Goal: Information Seeking & Learning: Learn about a topic

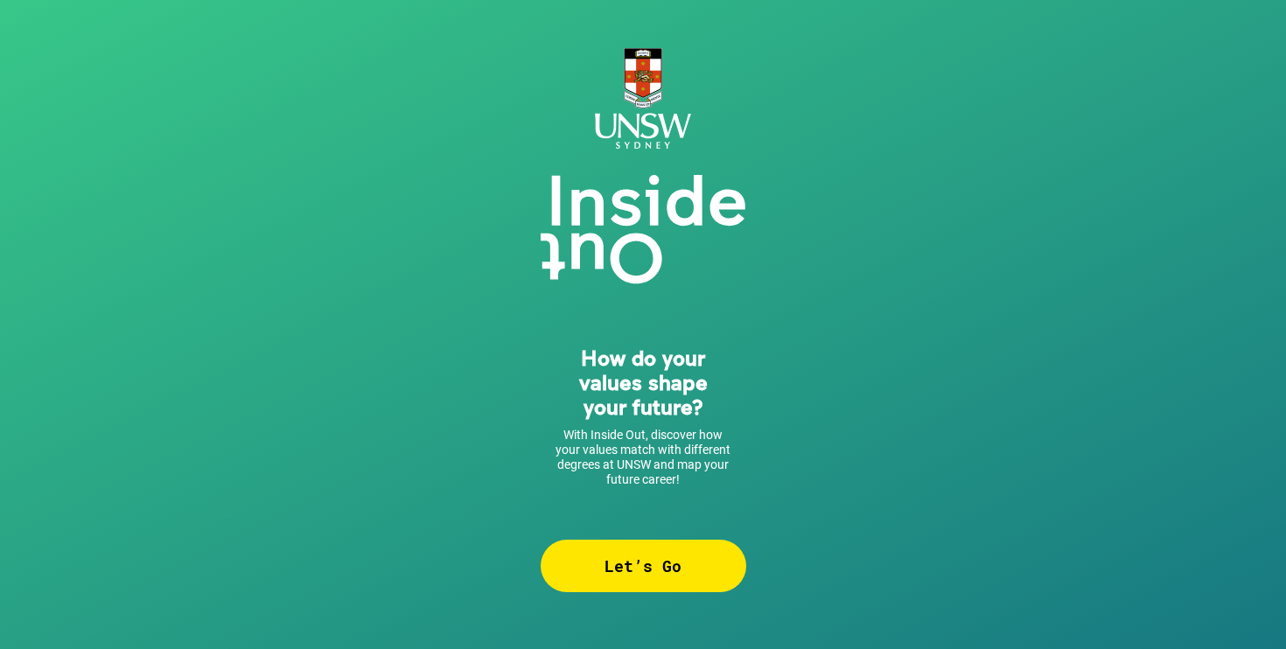
click at [601, 561] on div "Let’s Go" at bounding box center [644, 566] width 206 height 53
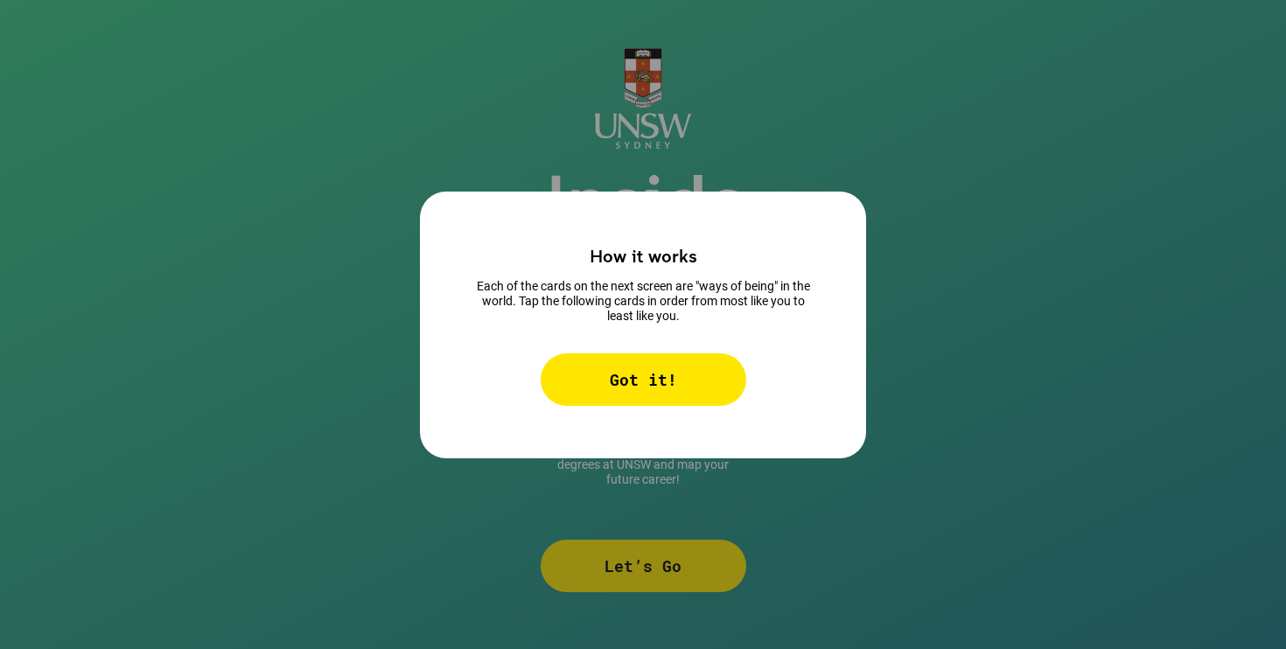
click at [657, 379] on div "Got it!" at bounding box center [644, 380] width 206 height 53
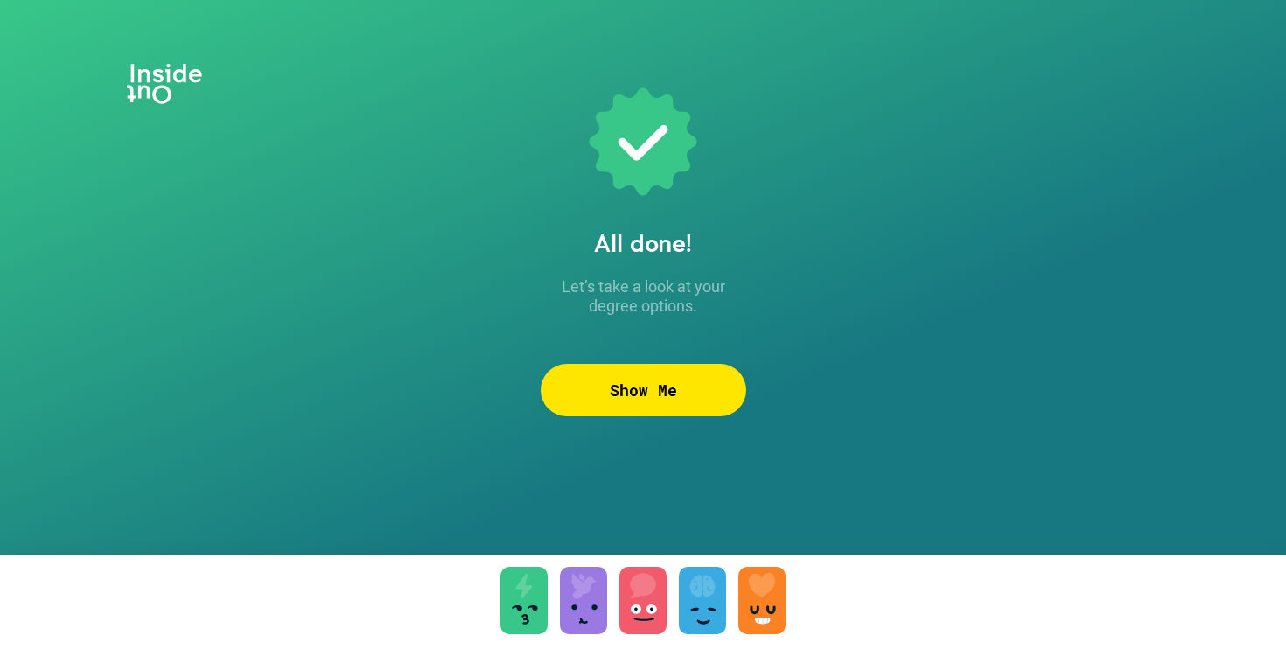
click at [655, 394] on div "Show Me" at bounding box center [644, 390] width 206 height 53
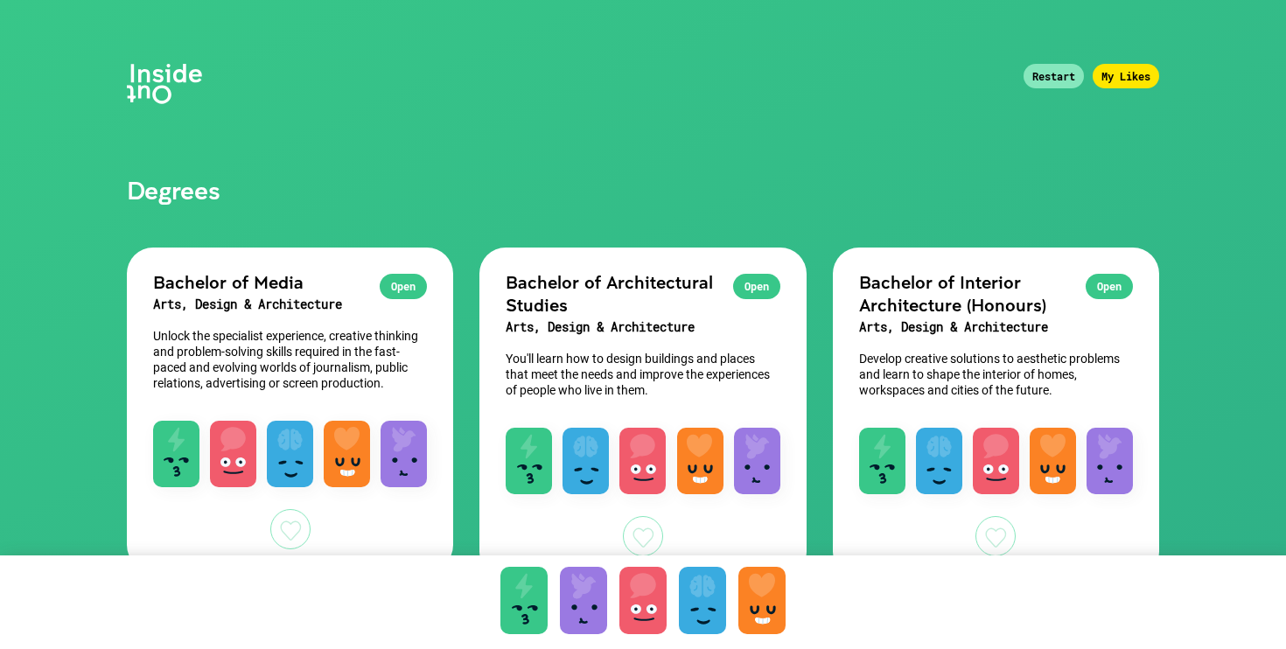
click at [1034, 73] on div "Restart" at bounding box center [1054, 76] width 60 height 25
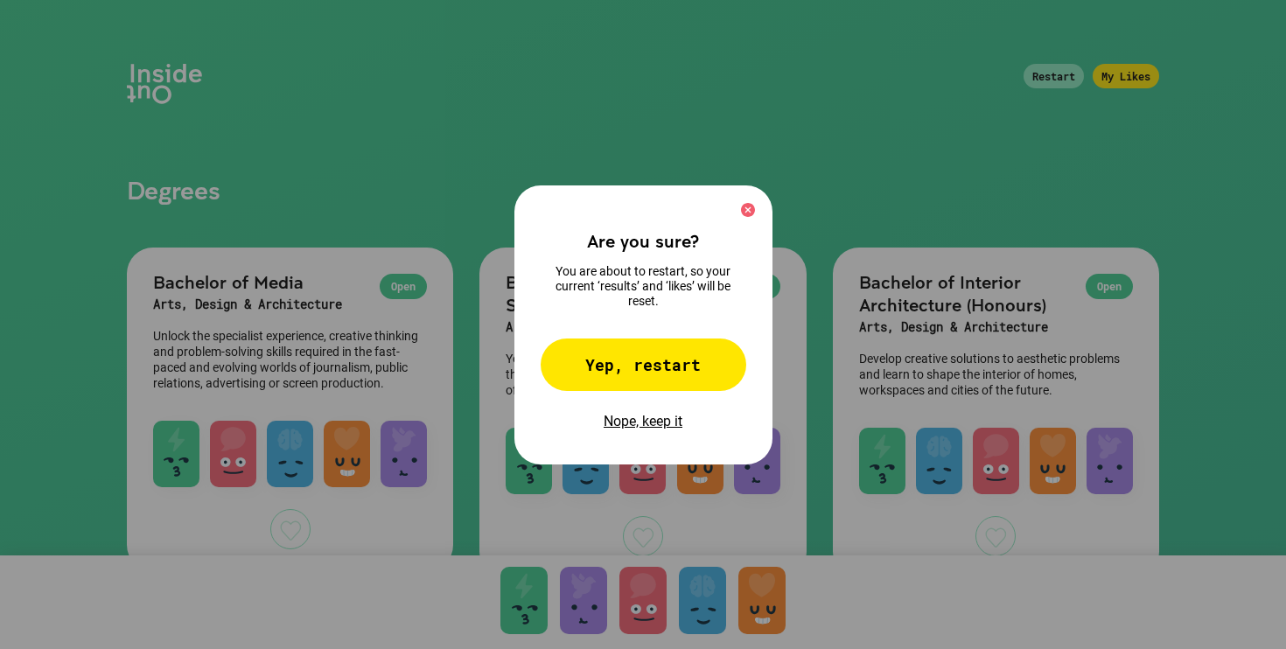
click at [661, 369] on div "Yep, restart" at bounding box center [644, 365] width 206 height 53
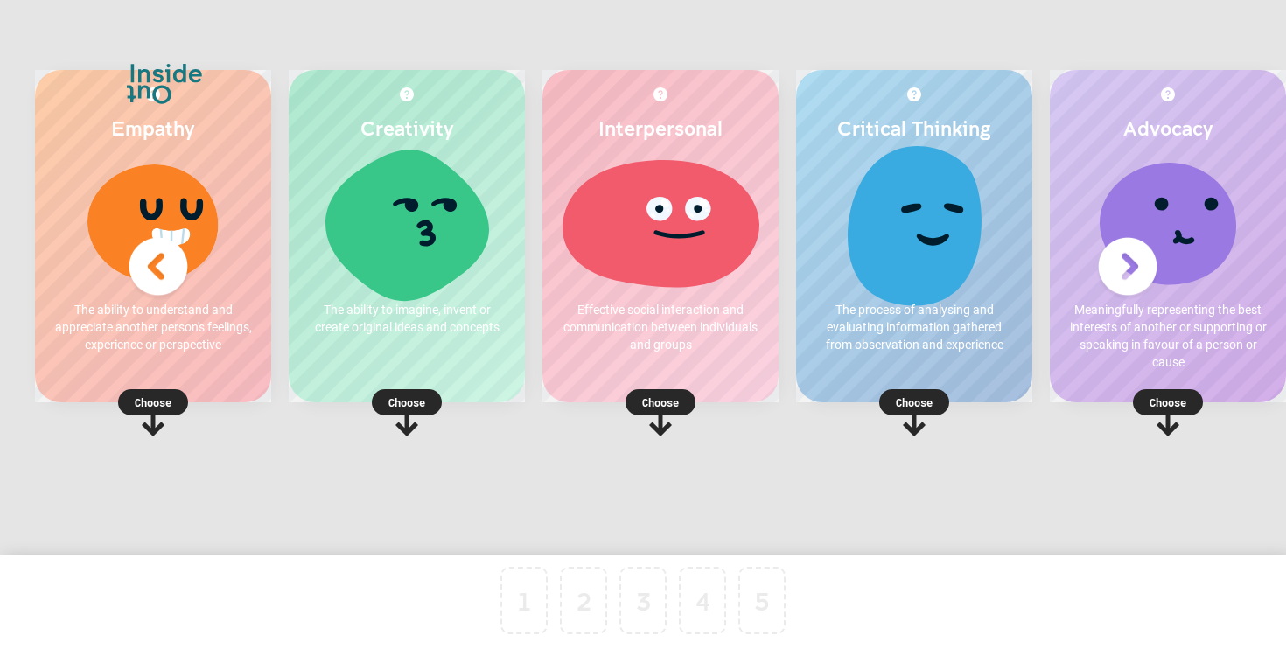
click at [160, 400] on p "Choose" at bounding box center [153, 403] width 236 height 18
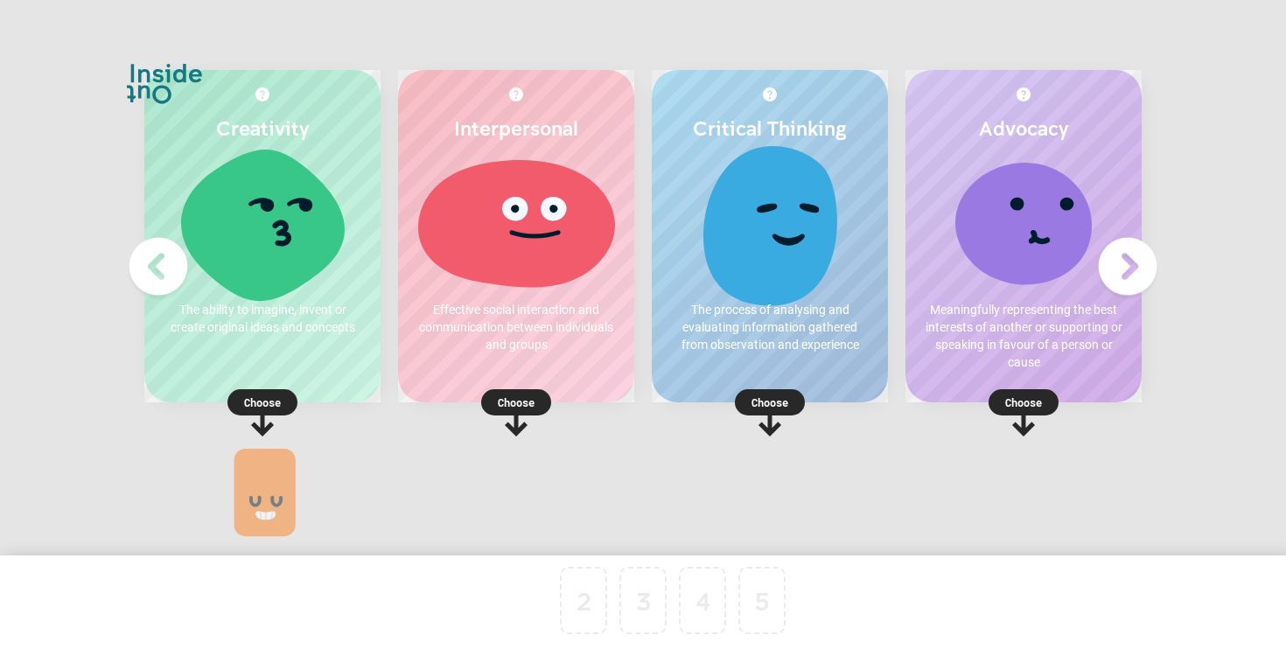
drag, startPoint x: 536, startPoint y: 586, endPoint x: 149, endPoint y: 131, distance: 597.2
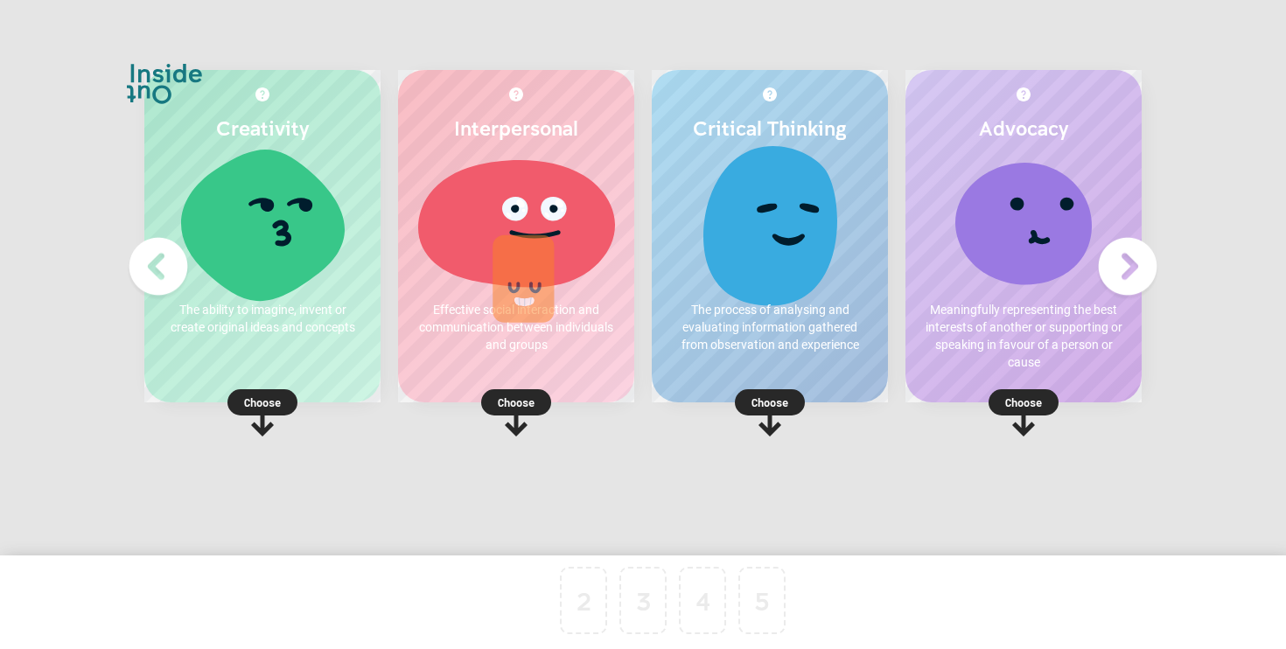
drag, startPoint x: 525, startPoint y: 612, endPoint x: 526, endPoint y: 132, distance: 479.6
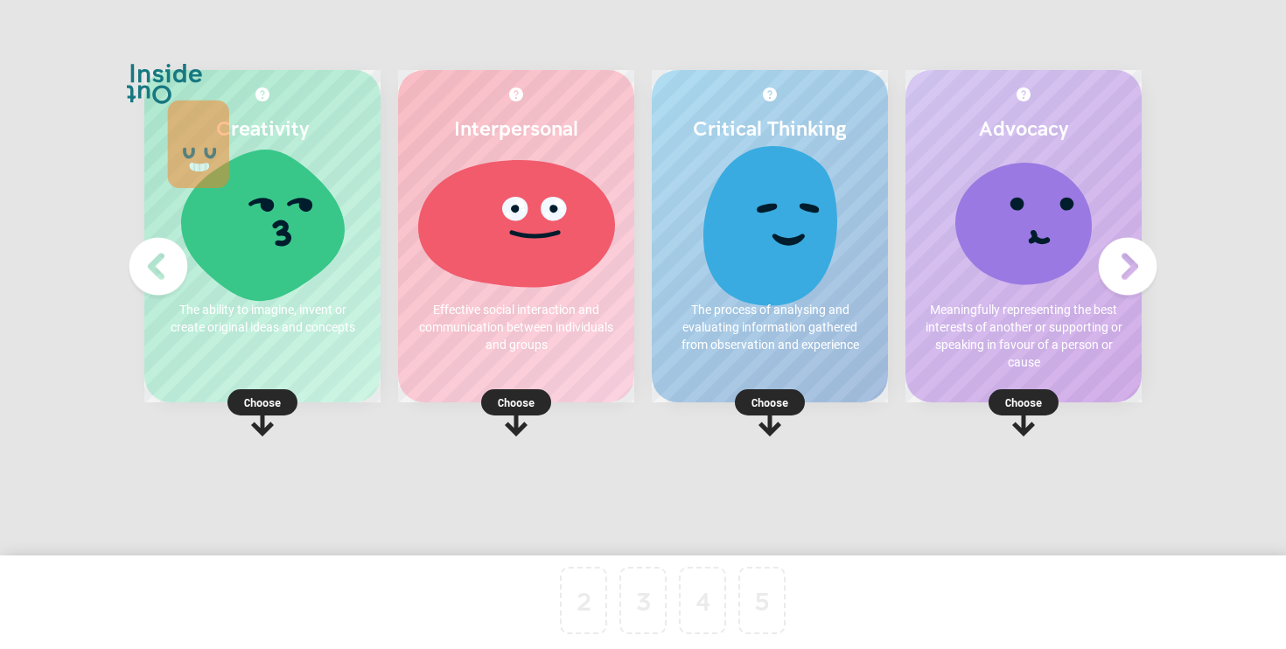
drag, startPoint x: 522, startPoint y: 602, endPoint x: 116, endPoint y: 144, distance: 611.8
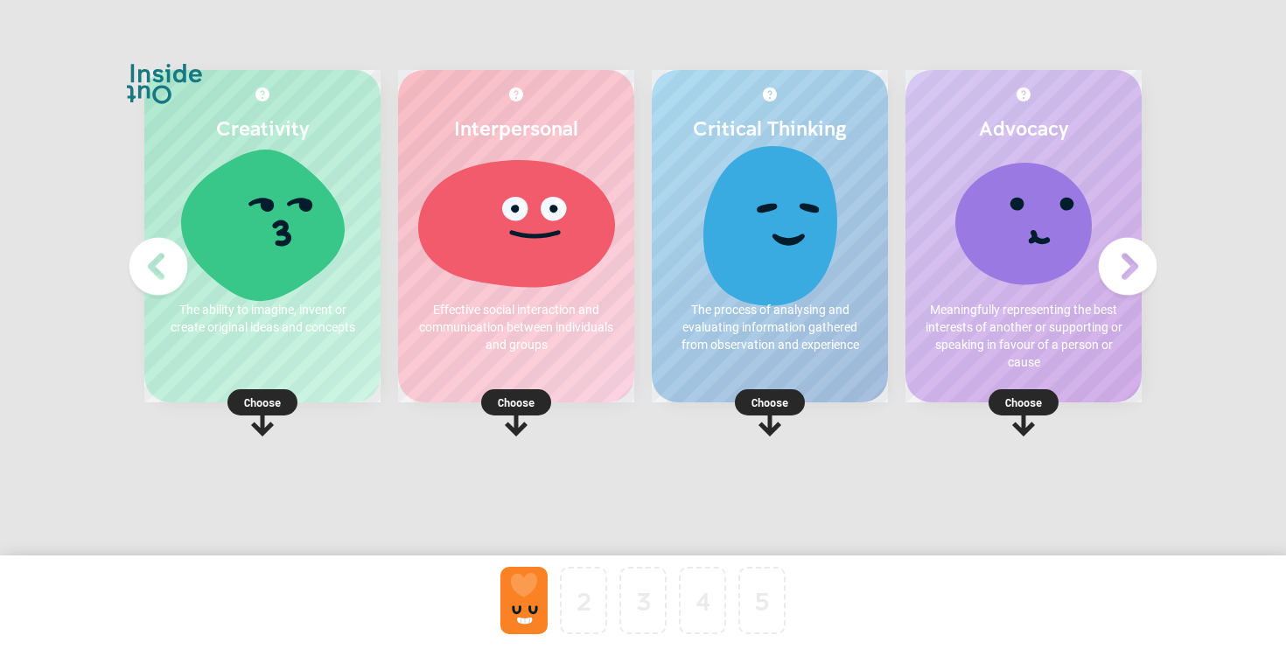
click at [535, 608] on div at bounding box center [524, 600] width 47 height 67
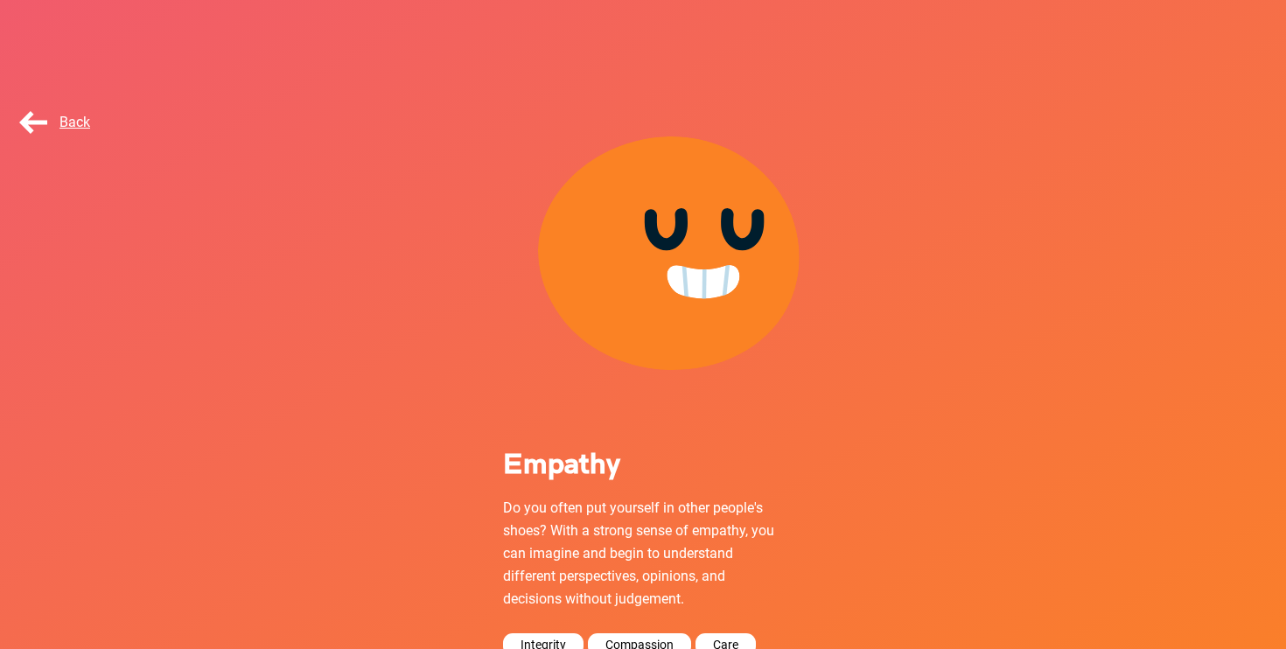
click at [36, 119] on span "Back" at bounding box center [53, 122] width 74 height 17
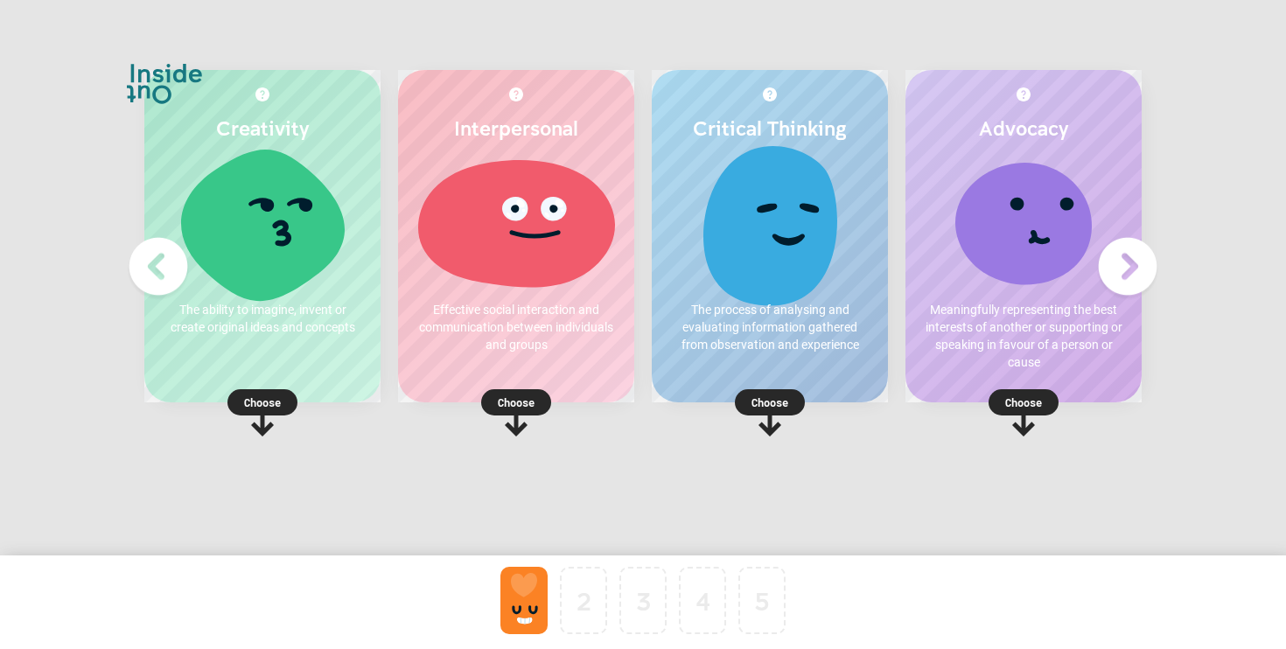
click at [780, 400] on p "Choose" at bounding box center [770, 403] width 236 height 18
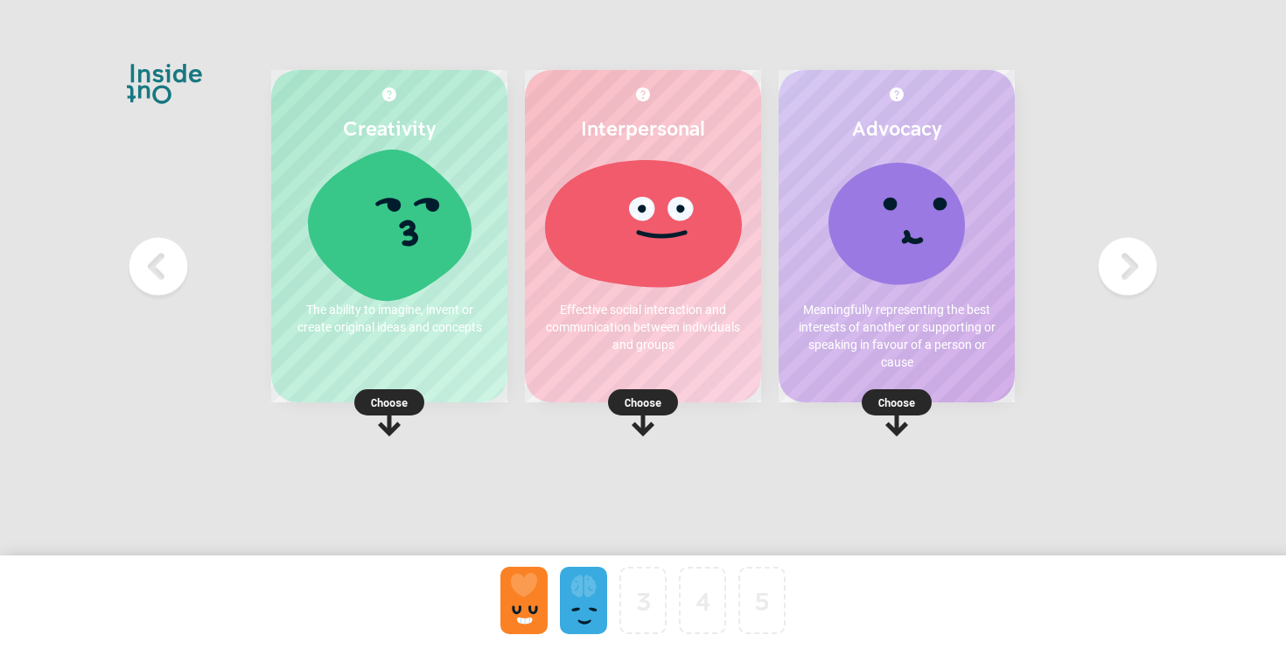
click at [655, 403] on p "Choose" at bounding box center [643, 403] width 236 height 18
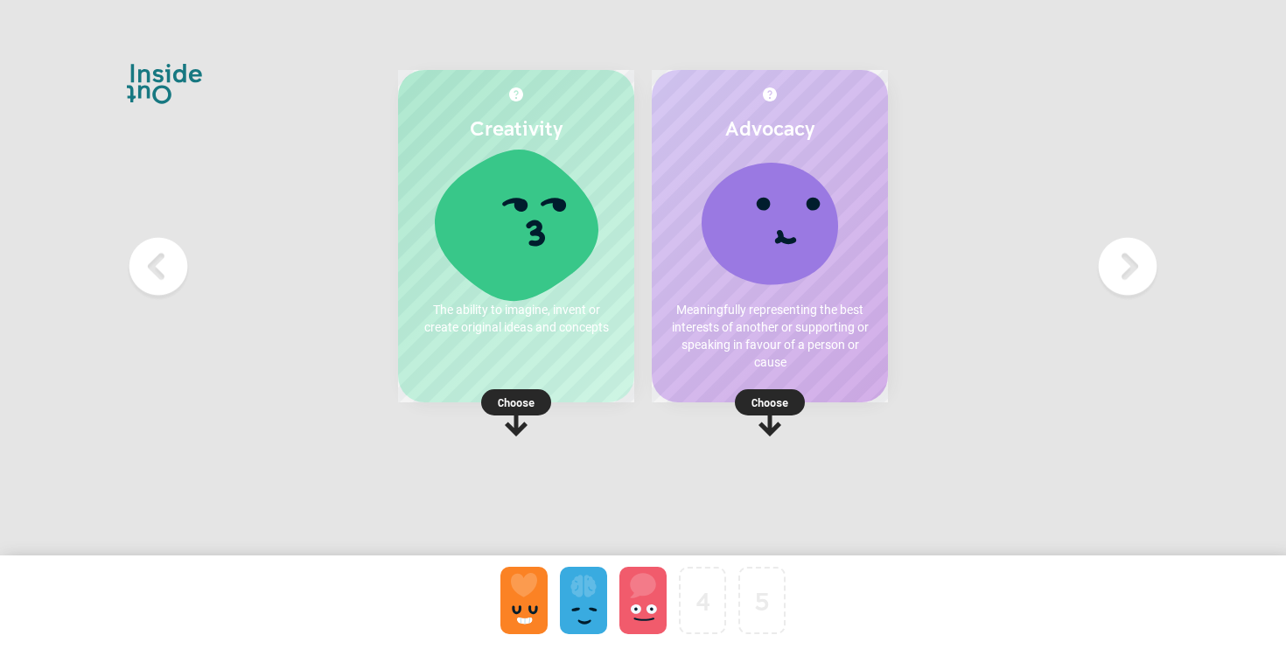
click at [753, 397] on p "Choose" at bounding box center [770, 403] width 236 height 18
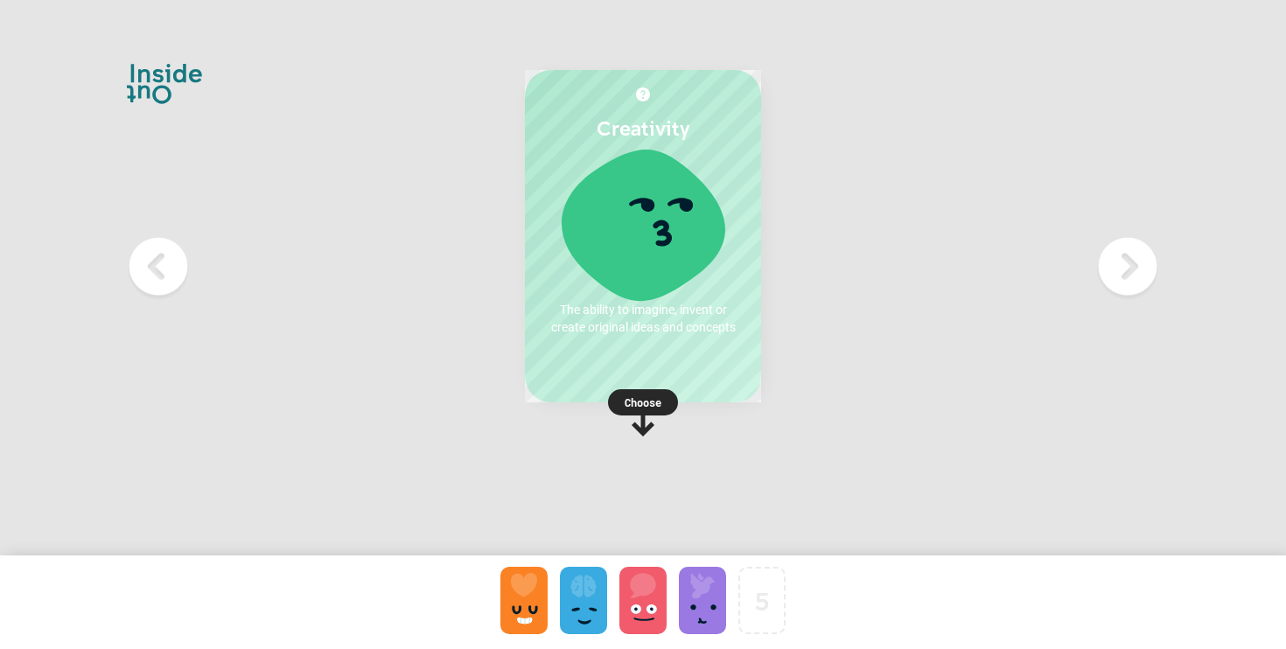
click at [640, 403] on p "Choose" at bounding box center [643, 403] width 236 height 18
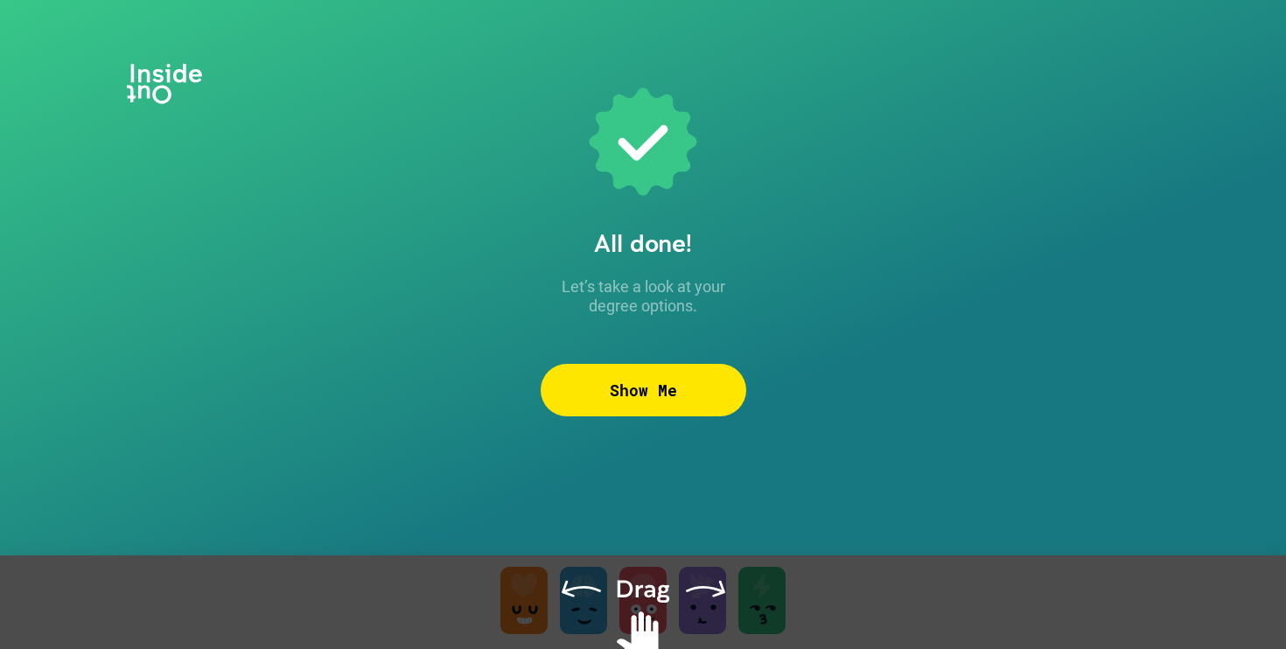
click at [653, 405] on div "Show Me" at bounding box center [644, 390] width 206 height 53
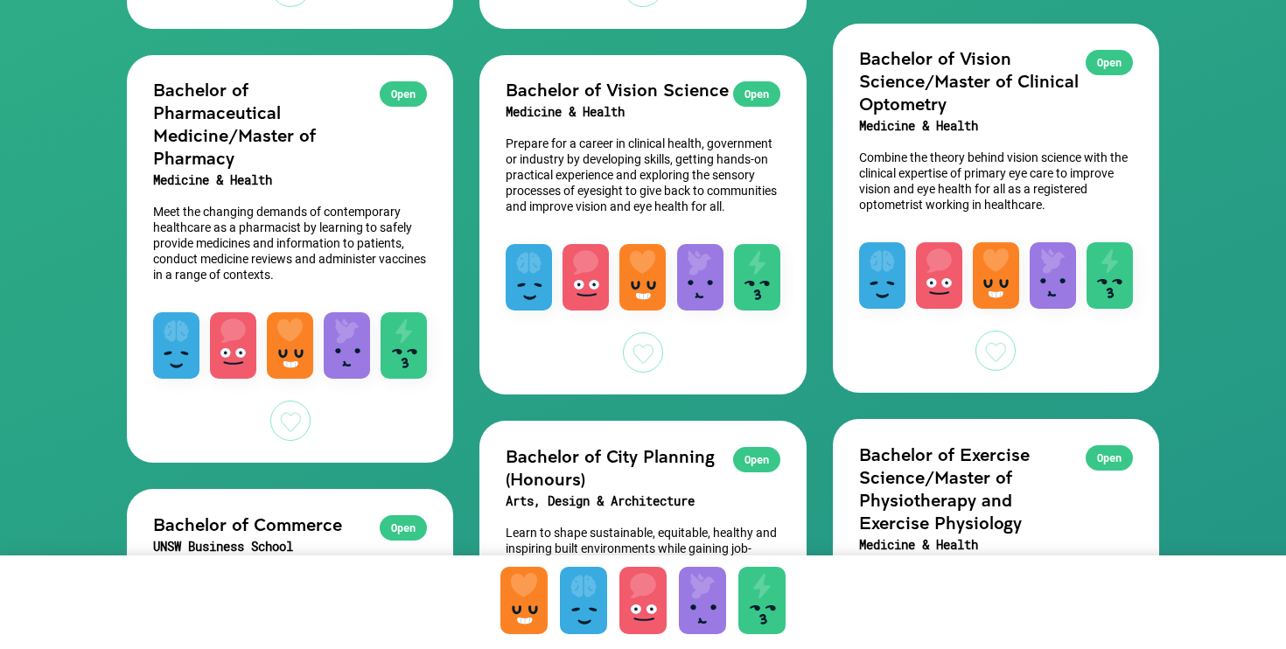
scroll to position [1345, 0]
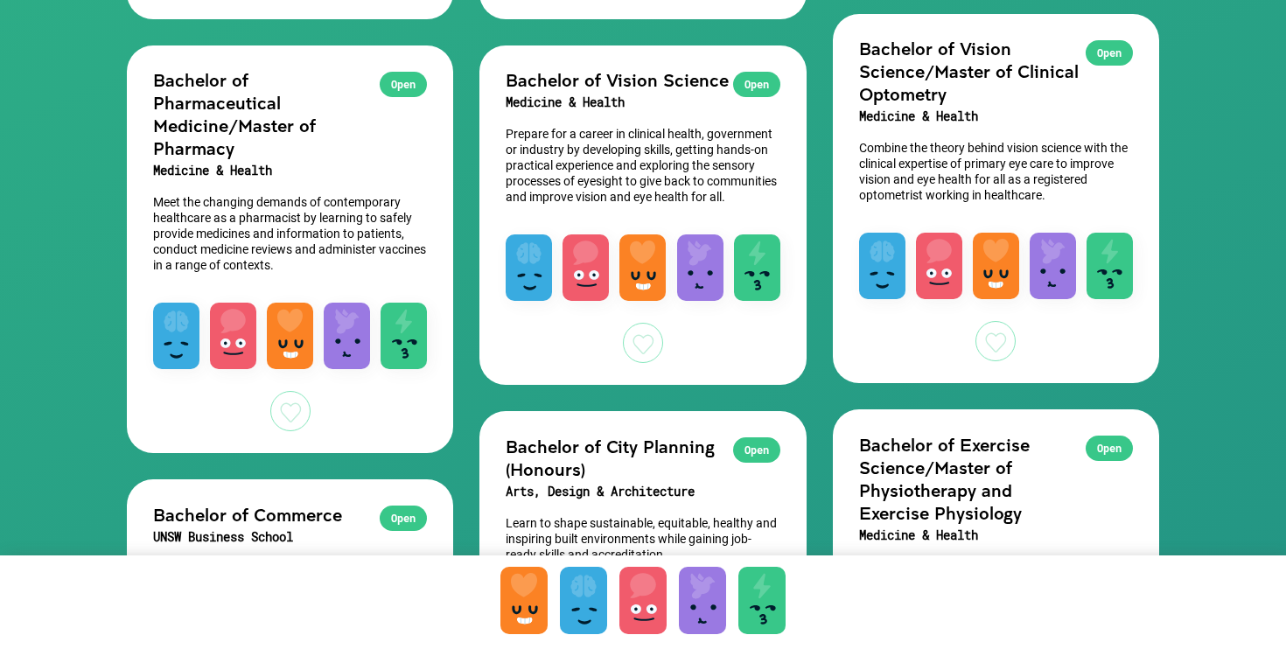
click at [411, 84] on div "Open" at bounding box center [403, 84] width 47 height 25
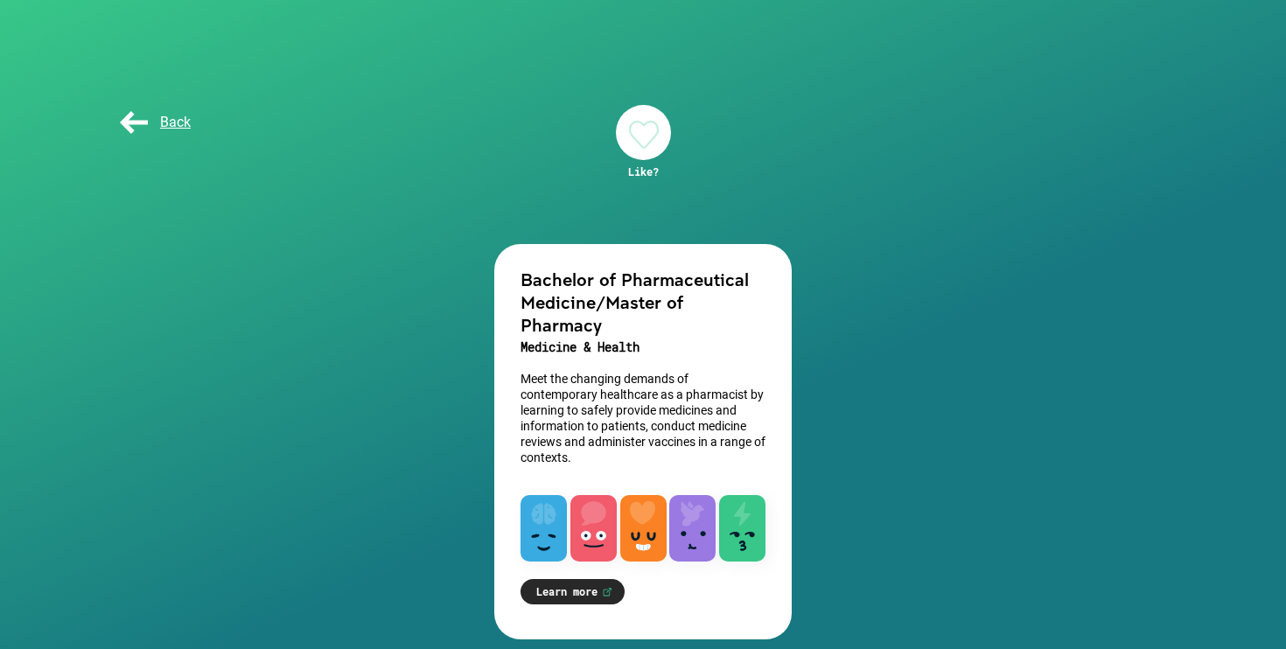
click at [641, 144] on div at bounding box center [643, 132] width 55 height 55
click at [138, 121] on span "Back" at bounding box center [153, 122] width 74 height 17
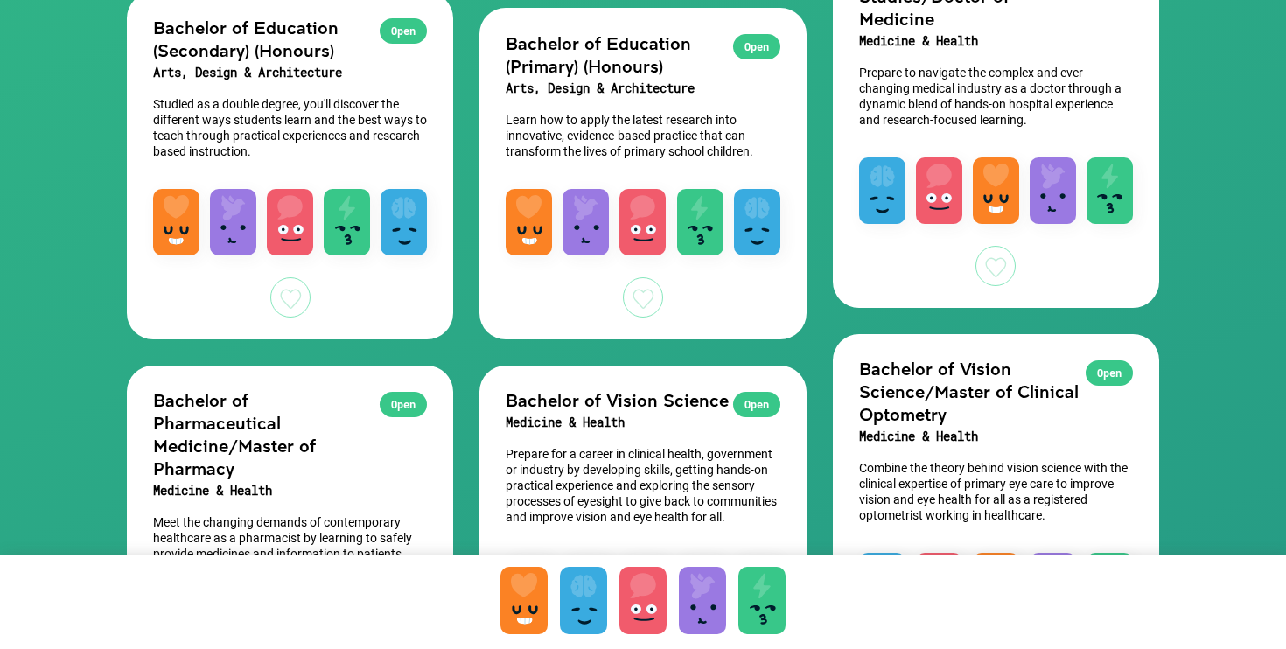
scroll to position [1059, 0]
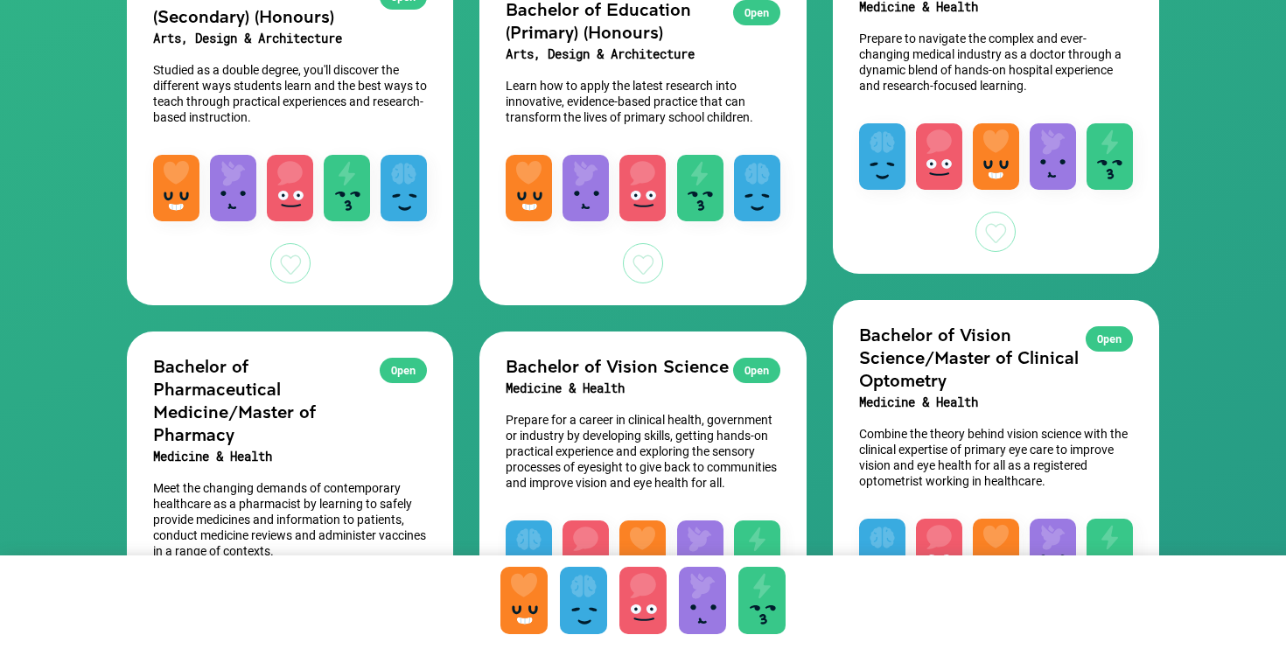
click at [998, 249] on div at bounding box center [996, 232] width 40 height 40
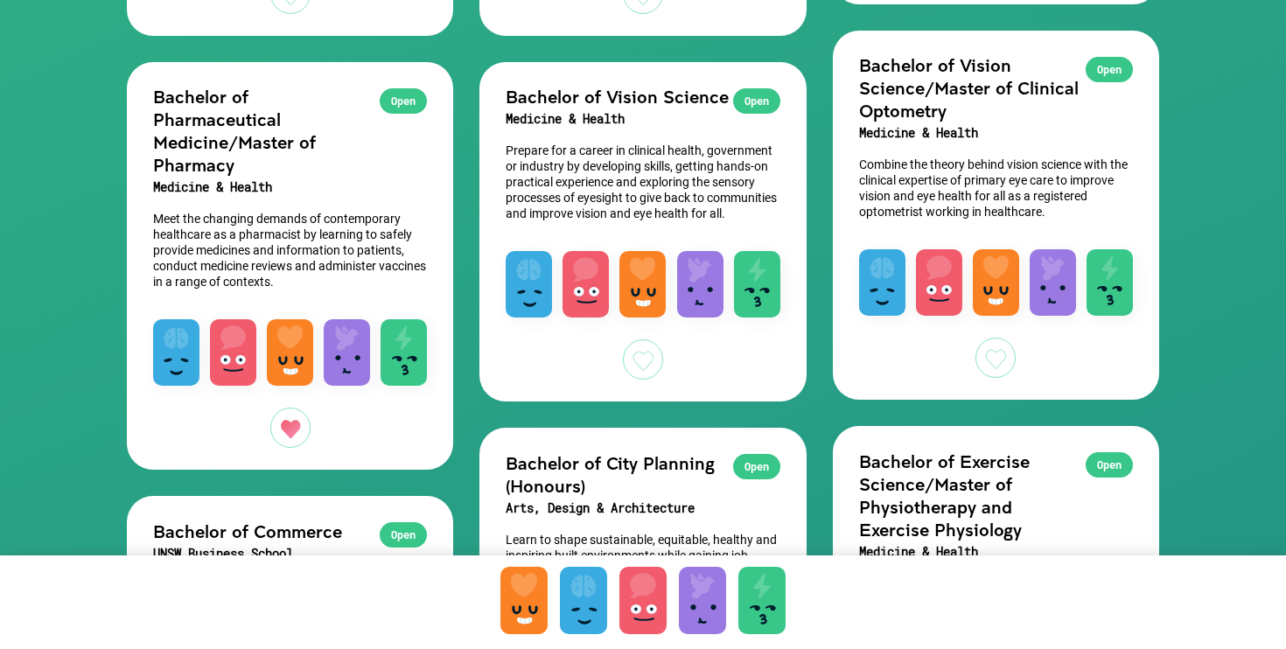
scroll to position [1329, 0]
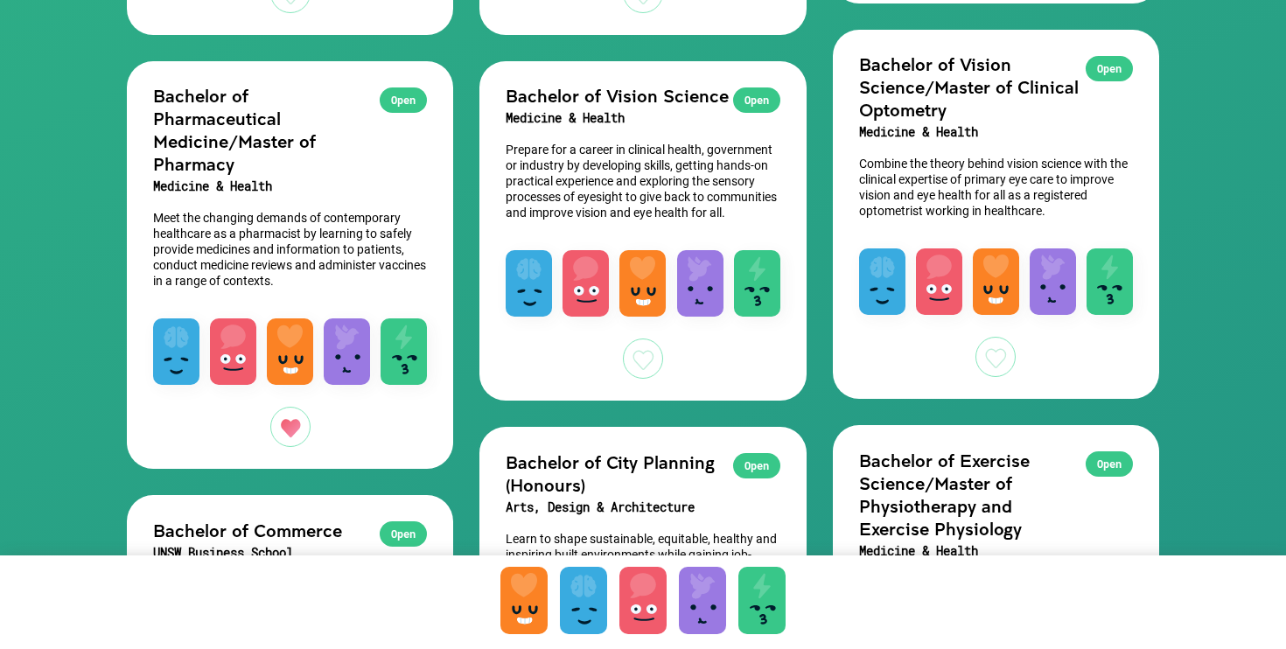
click at [640, 379] on div at bounding box center [643, 359] width 40 height 40
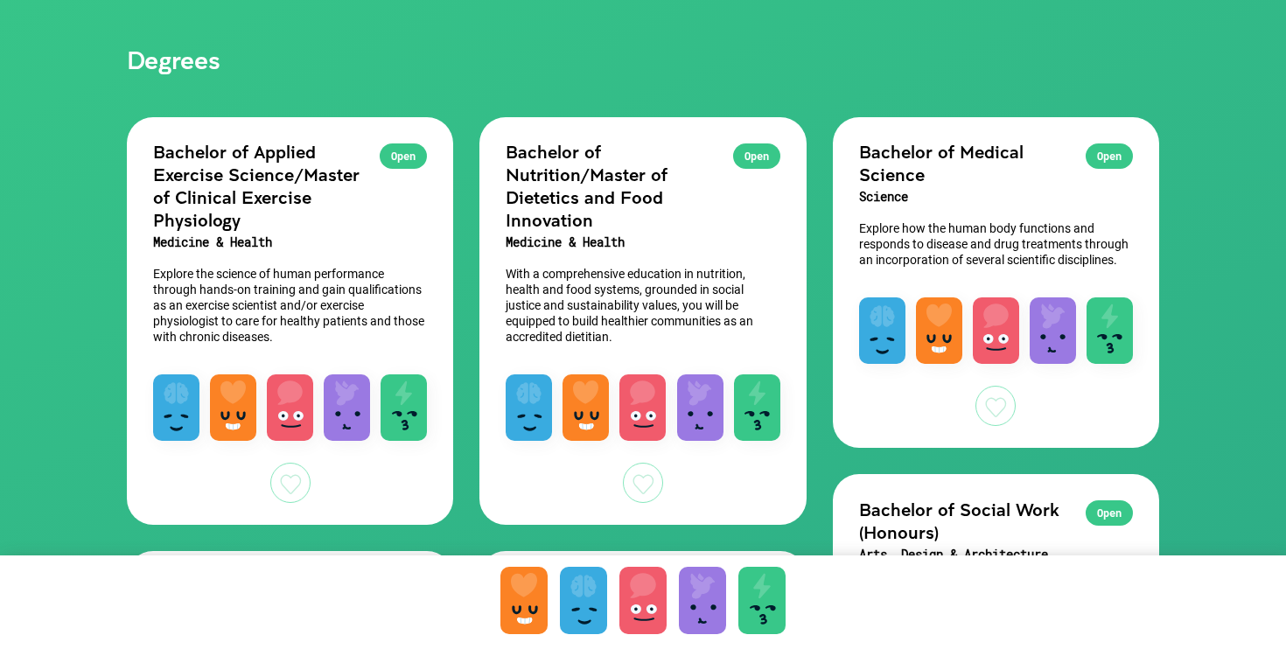
scroll to position [0, 0]
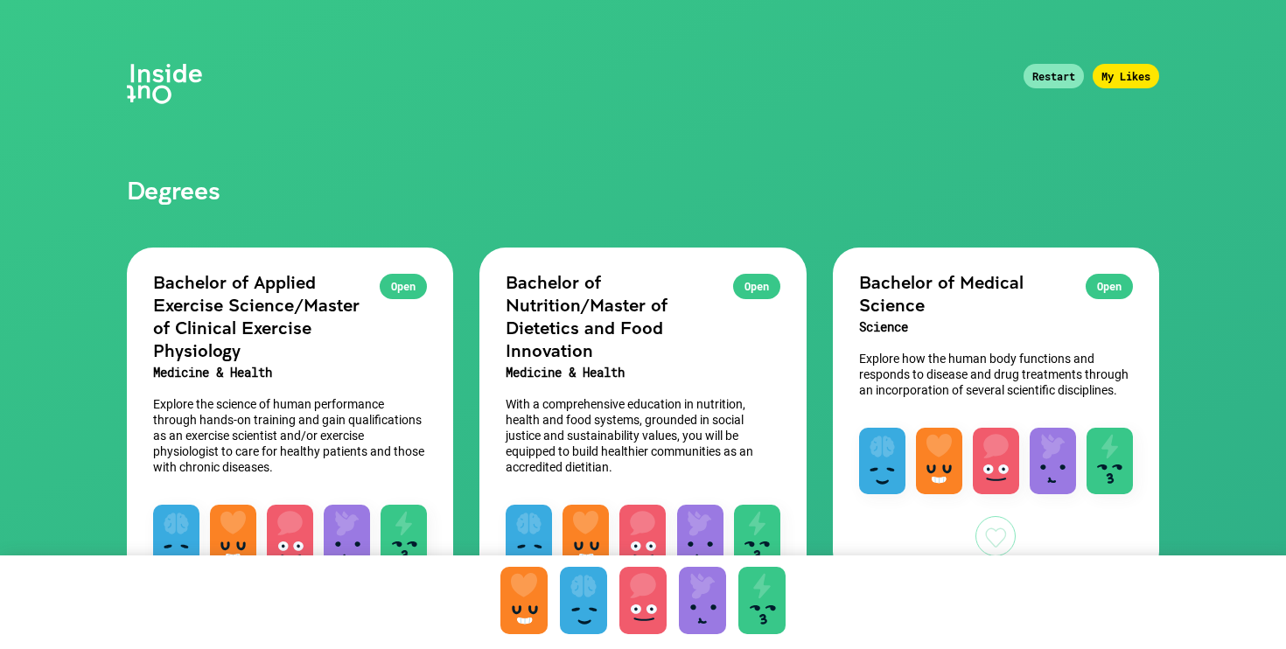
click at [1131, 68] on div "My Likes" at bounding box center [1126, 76] width 67 height 25
